Goal: Transaction & Acquisition: Purchase product/service

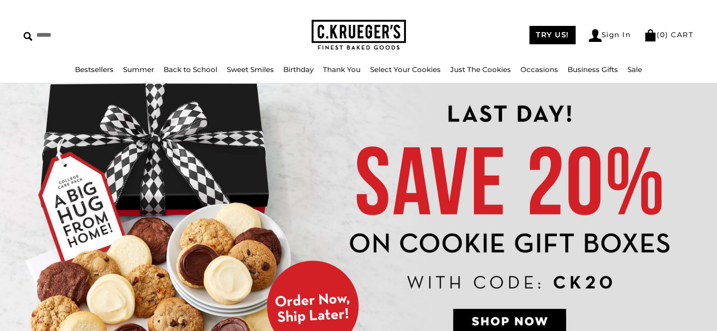
scroll to position [25, 0]
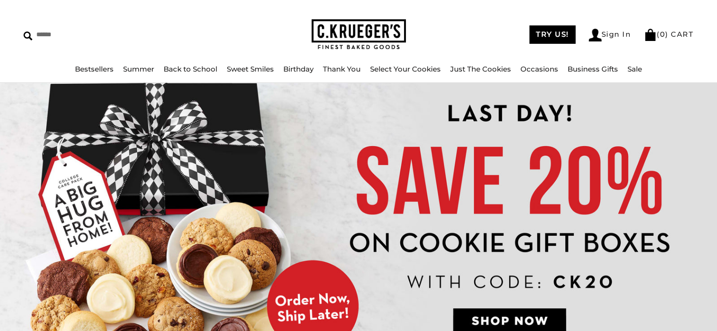
click at [297, 70] on link "Birthday" at bounding box center [298, 69] width 30 height 9
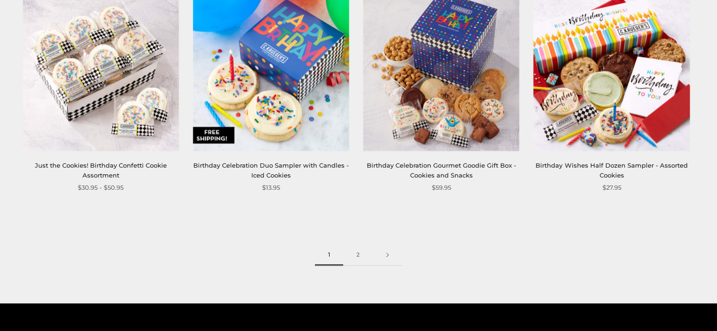
scroll to position [1308, 0]
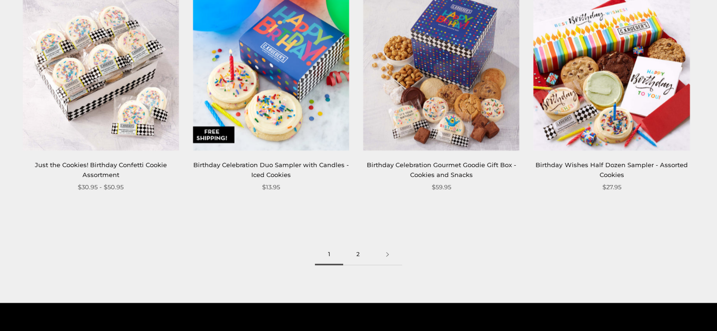
click at [358, 254] on link "2" at bounding box center [358, 254] width 30 height 21
